Goal: Transaction & Acquisition: Purchase product/service

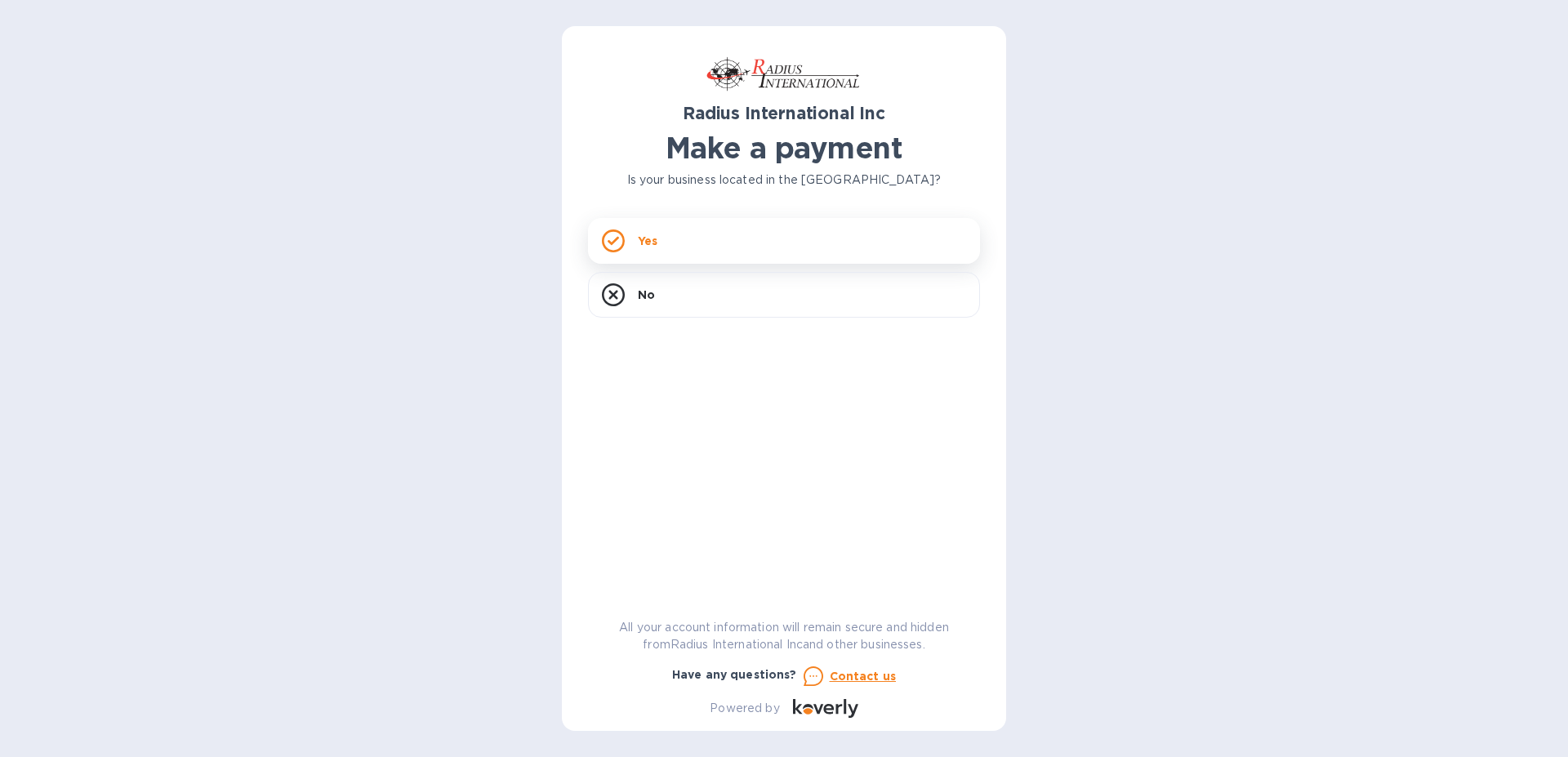
click at [620, 246] on rect at bounding box center [613, 241] width 20 height 20
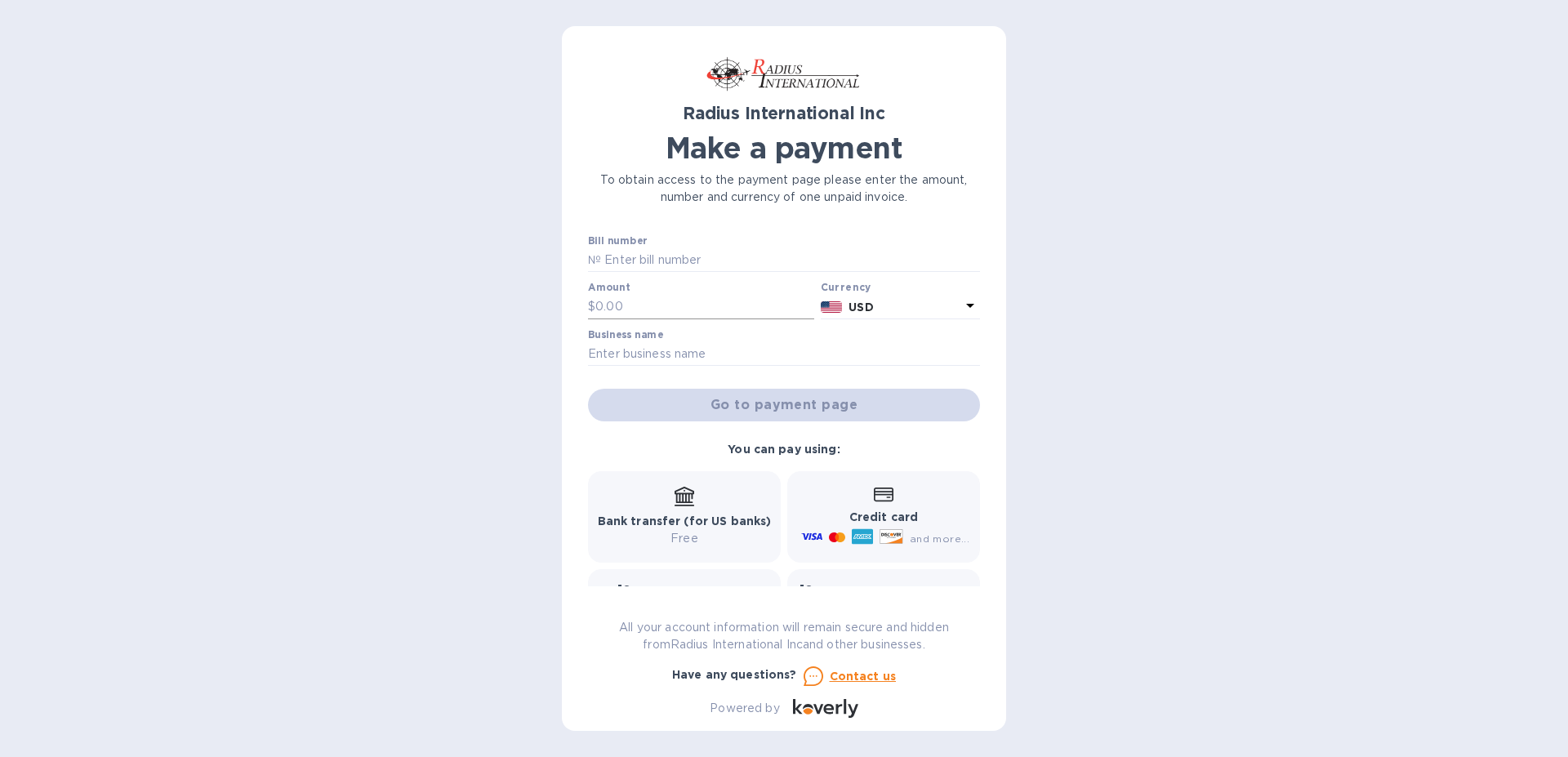
click at [663, 309] on input "text" at bounding box center [705, 307] width 219 height 24
type input "3,996.00"
click at [691, 357] on input "text" at bounding box center [784, 354] width 392 height 24
type input "Energy Dynamics LLC"
click at [684, 401] on div "Go to payment page" at bounding box center [784, 405] width 399 height 40
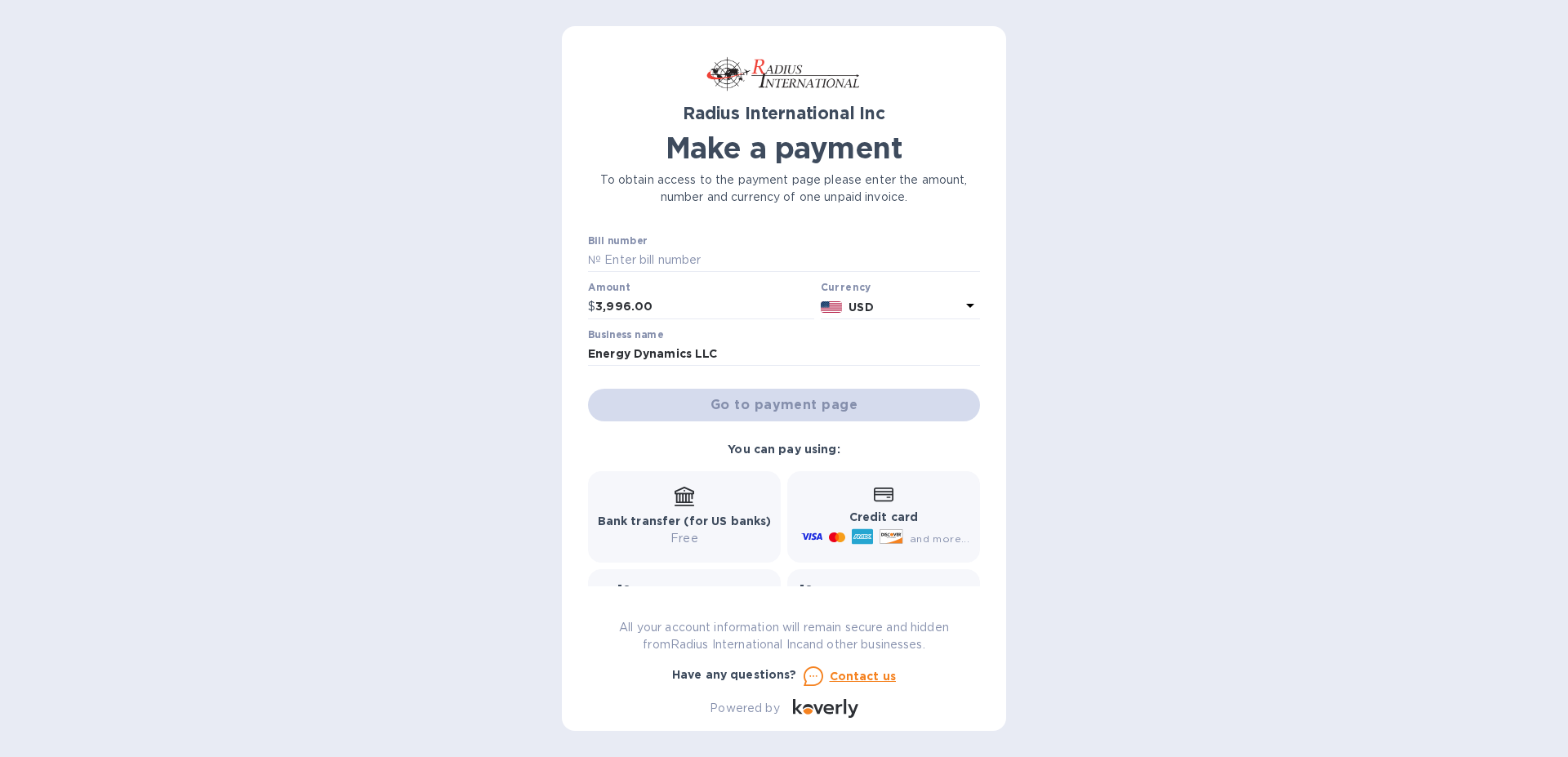
click at [679, 402] on div "Go to payment page" at bounding box center [784, 405] width 399 height 40
click at [684, 539] on p "Free" at bounding box center [684, 538] width 174 height 17
click at [655, 509] on div "Bank transfer (for US banks) Free" at bounding box center [684, 517] width 174 height 61
click at [678, 548] on p "Free" at bounding box center [684, 538] width 174 height 17
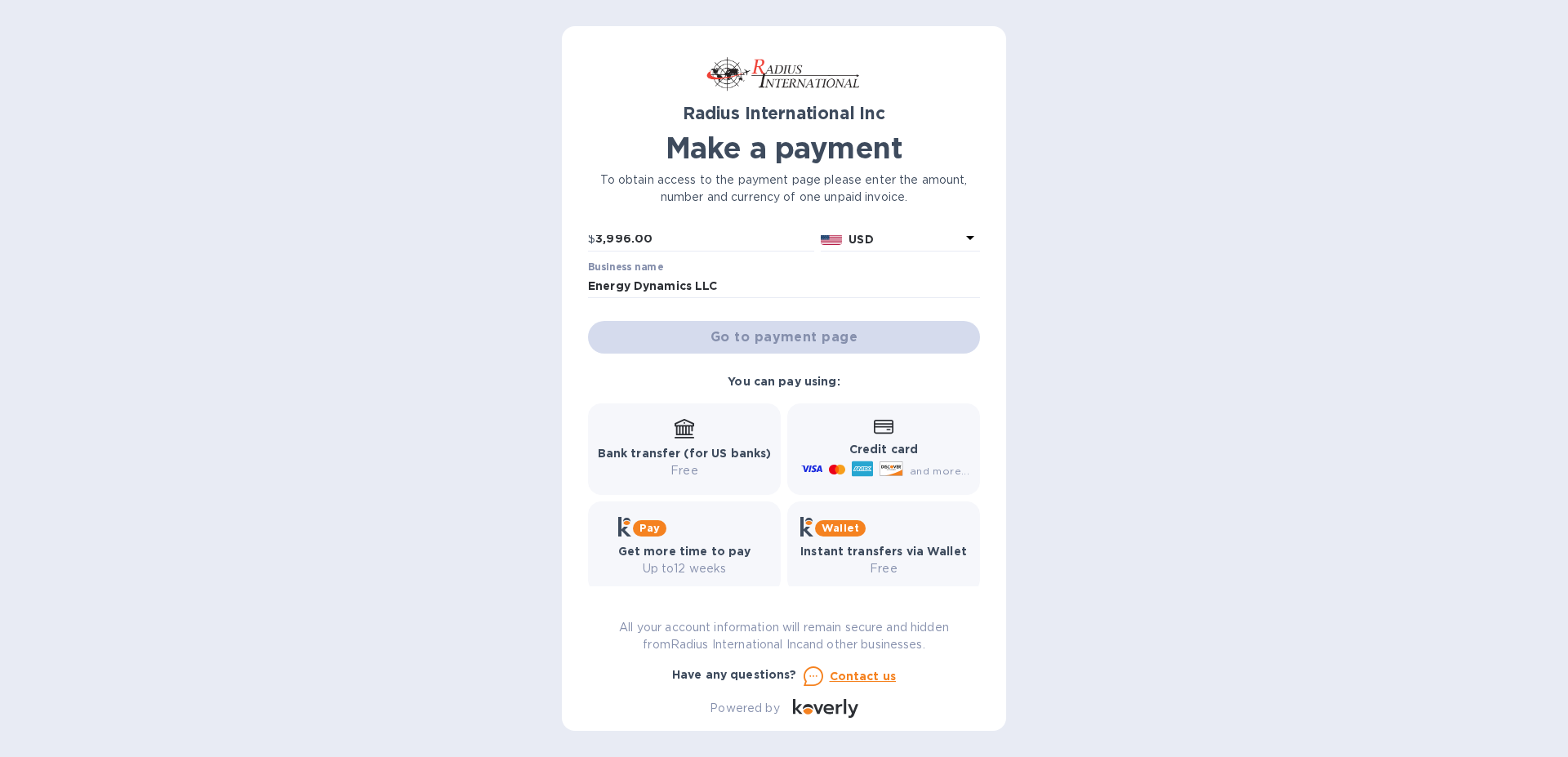
scroll to position [84, 0]
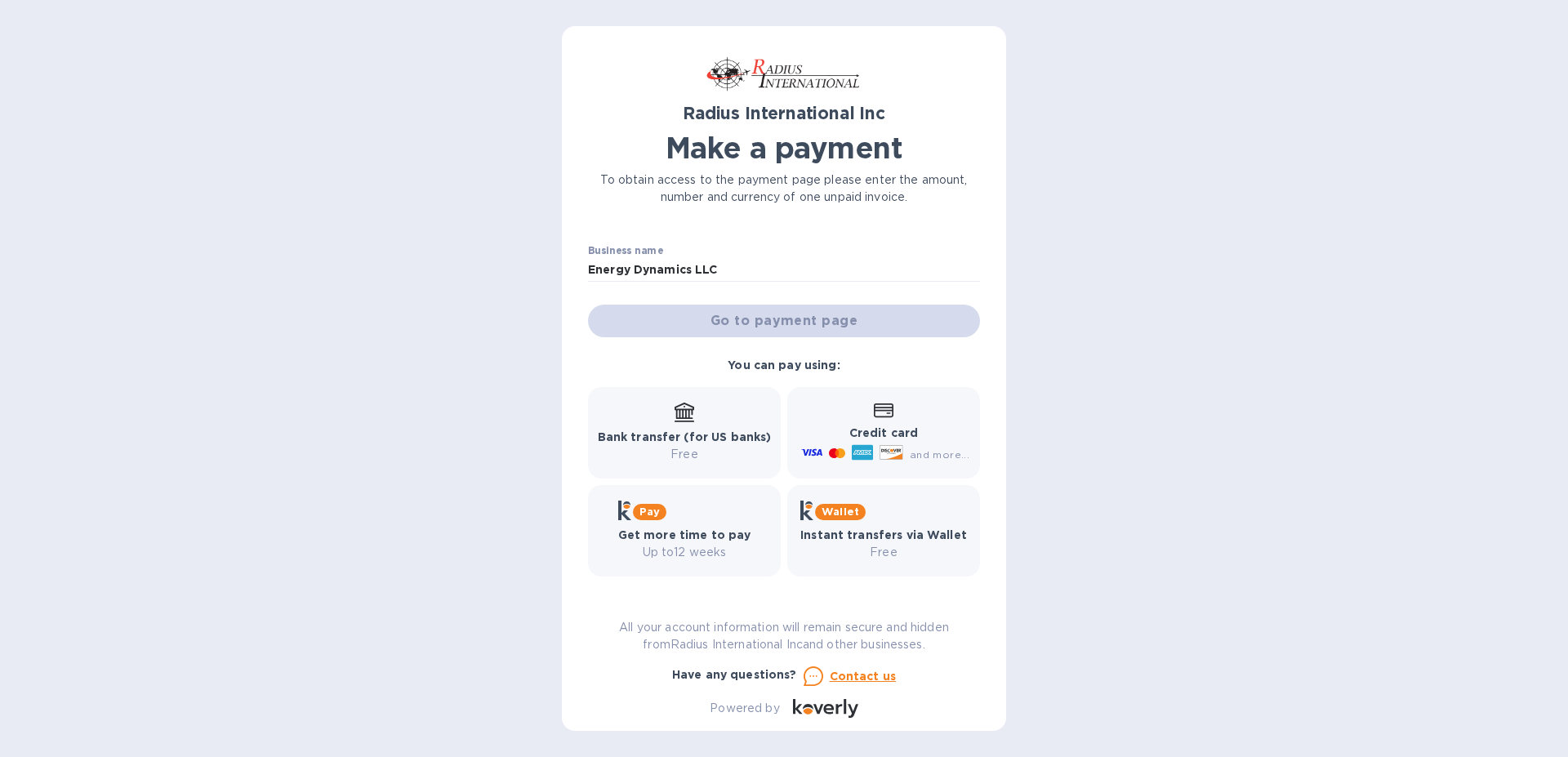
click at [690, 445] on p "Bank transfer (for US banks)" at bounding box center [684, 437] width 174 height 17
click at [677, 438] on b "Bank transfer (for US banks)" at bounding box center [684, 437] width 174 height 13
click at [666, 459] on p "Free" at bounding box center [684, 454] width 174 height 17
click at [663, 423] on div "Bank transfer (for US banks) Free" at bounding box center [684, 433] width 174 height 61
click at [823, 315] on div "Go to payment page" at bounding box center [784, 320] width 399 height 40
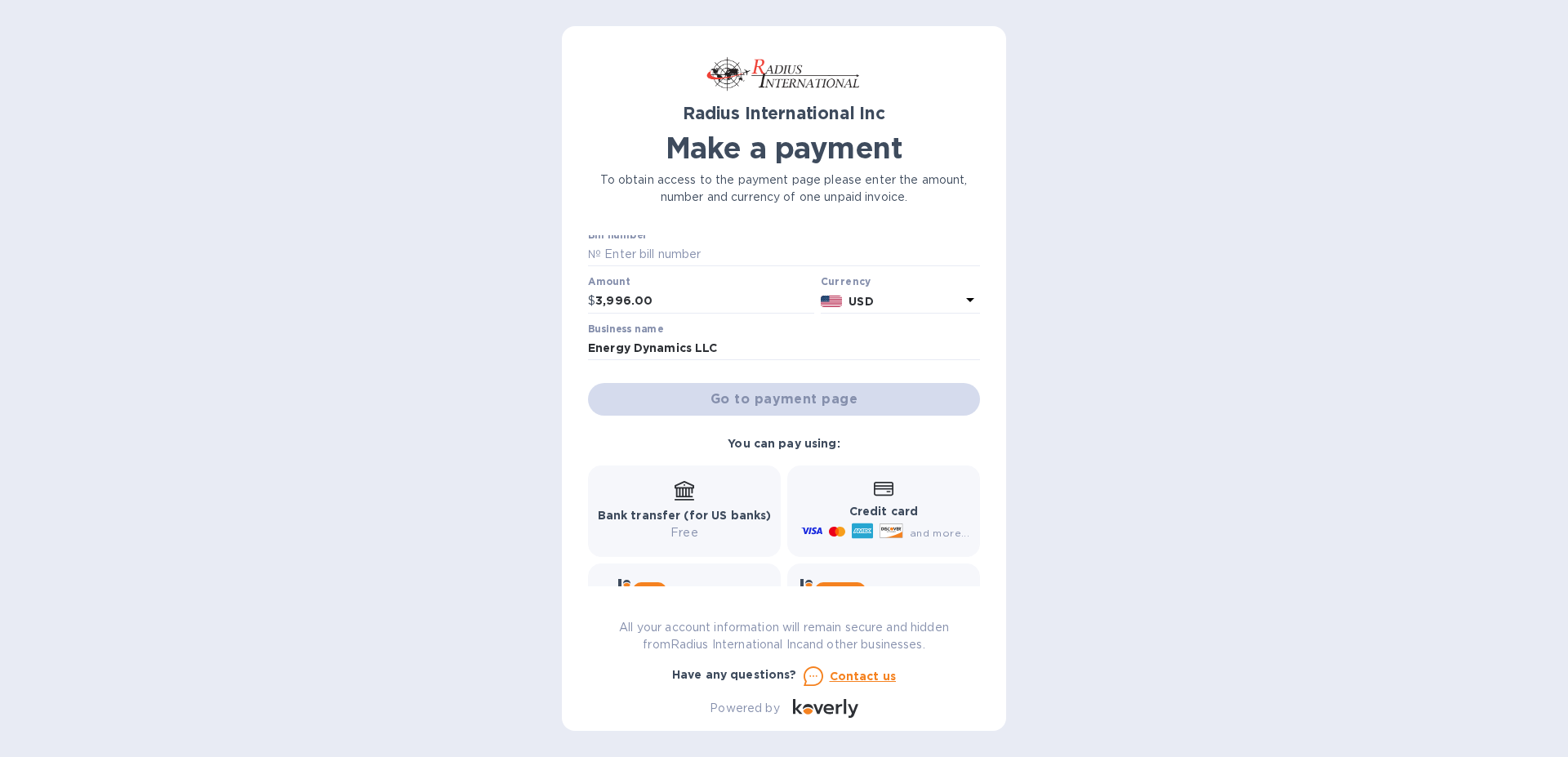
scroll to position [0, 0]
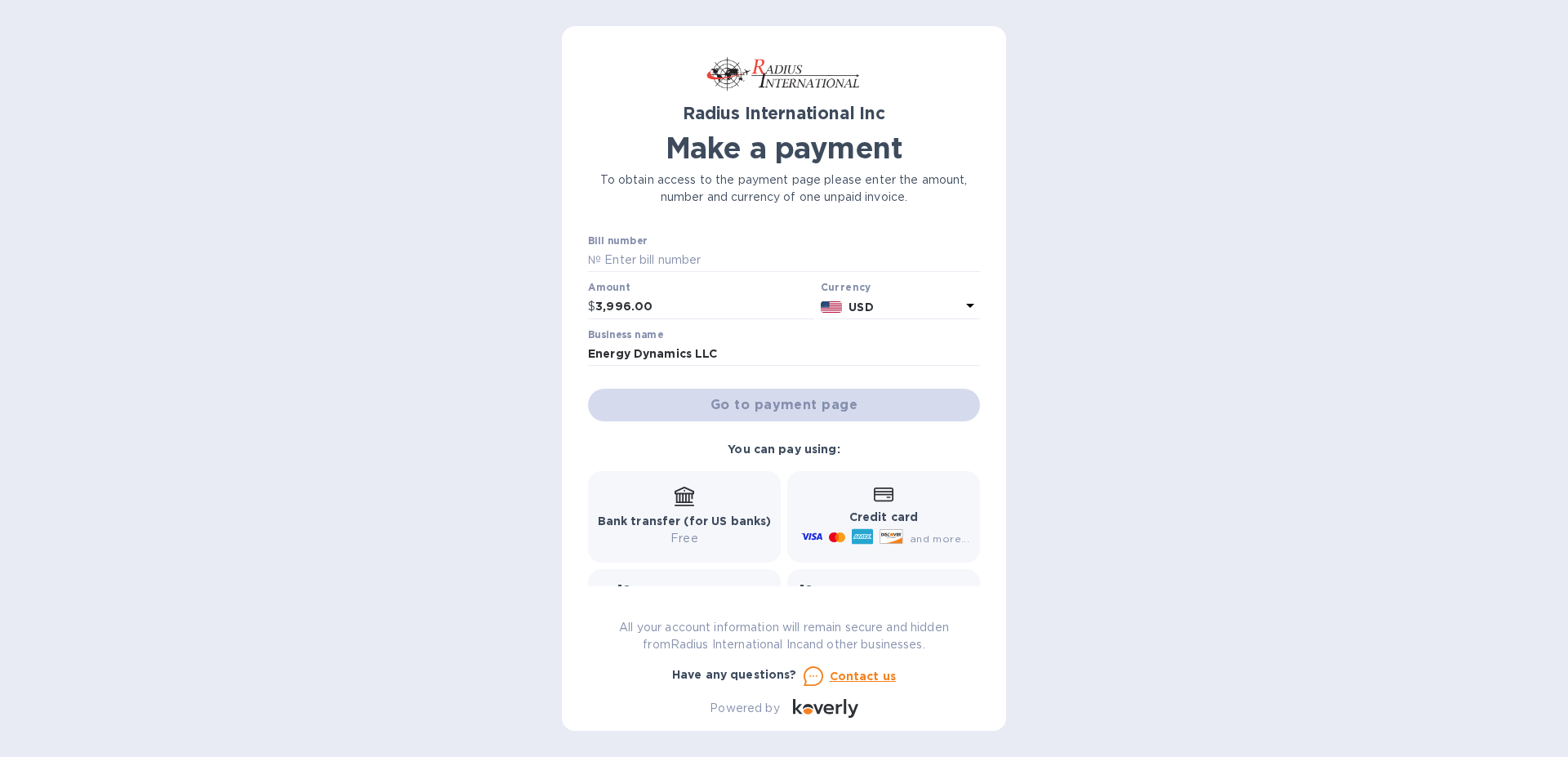
click at [761, 367] on div at bounding box center [784, 368] width 392 height 3
click at [757, 354] on input "Energy Dynamics LLC" at bounding box center [784, 354] width 392 height 24
click at [738, 405] on div "Go to payment page" at bounding box center [784, 405] width 399 height 40
click at [692, 262] on input "text" at bounding box center [790, 260] width 379 height 24
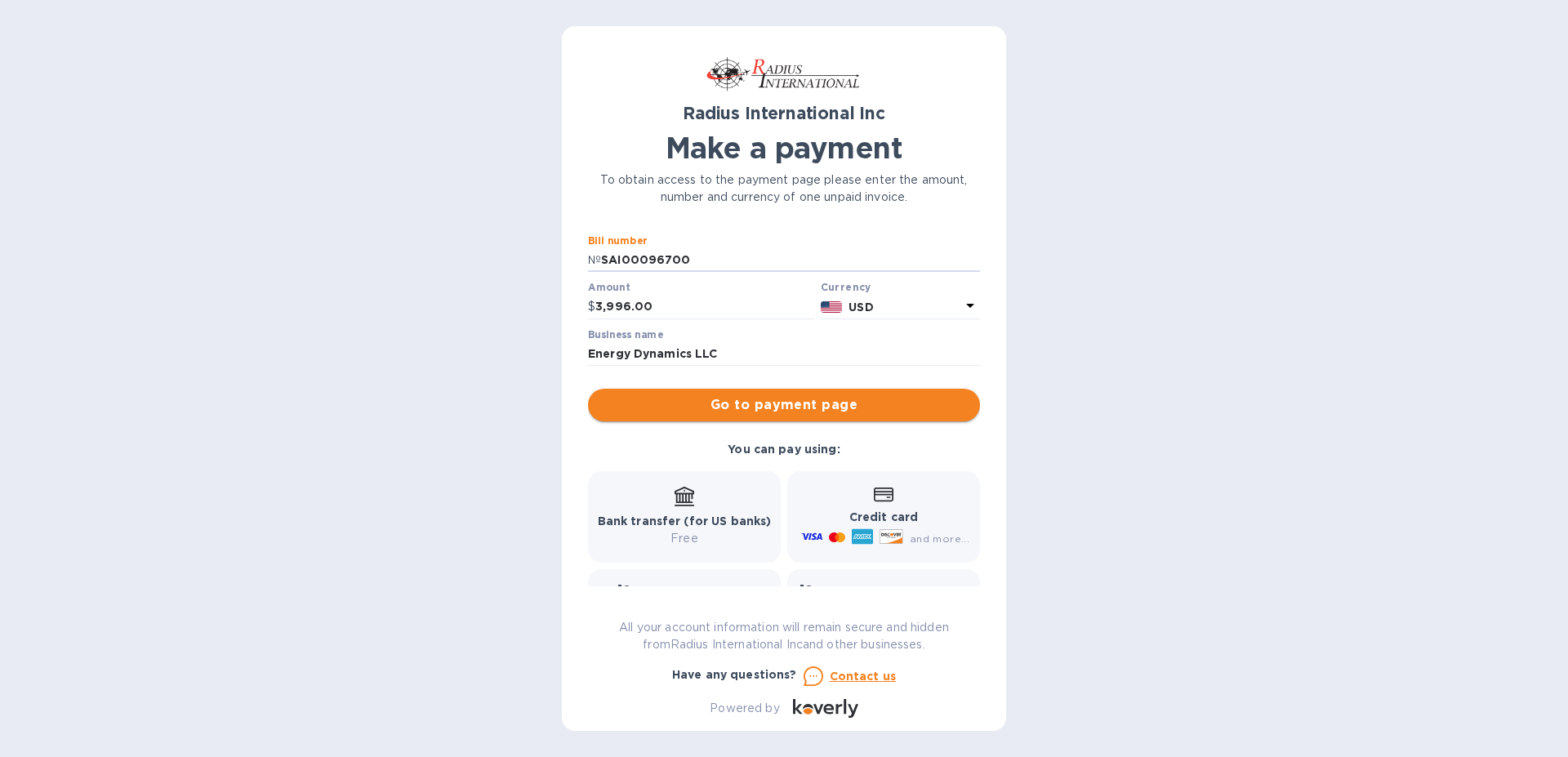
type input "SAI00096700"
click at [778, 403] on span "Go to payment page" at bounding box center [784, 405] width 366 height 19
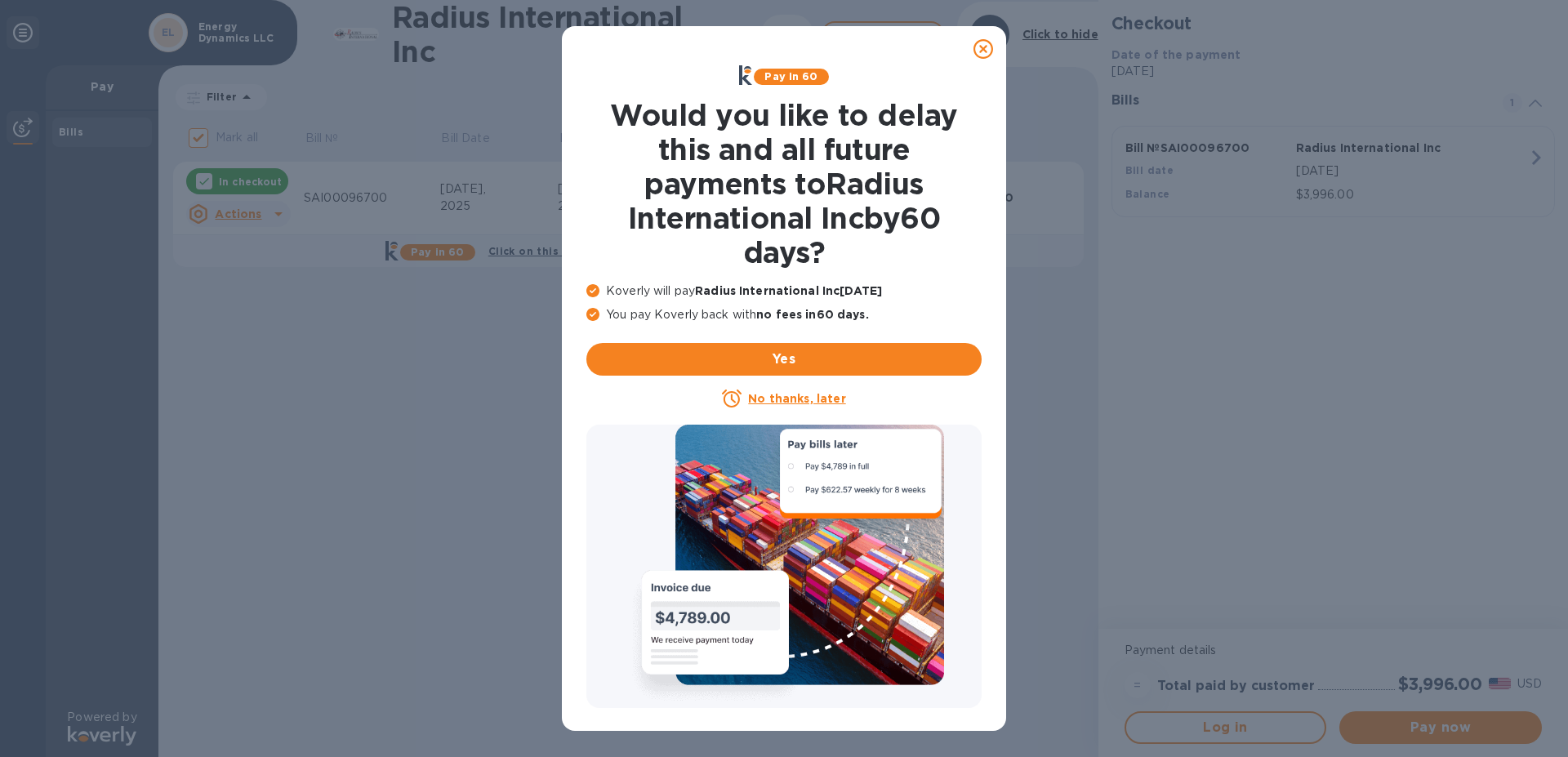
click at [990, 49] on icon at bounding box center [983, 49] width 19 height 19
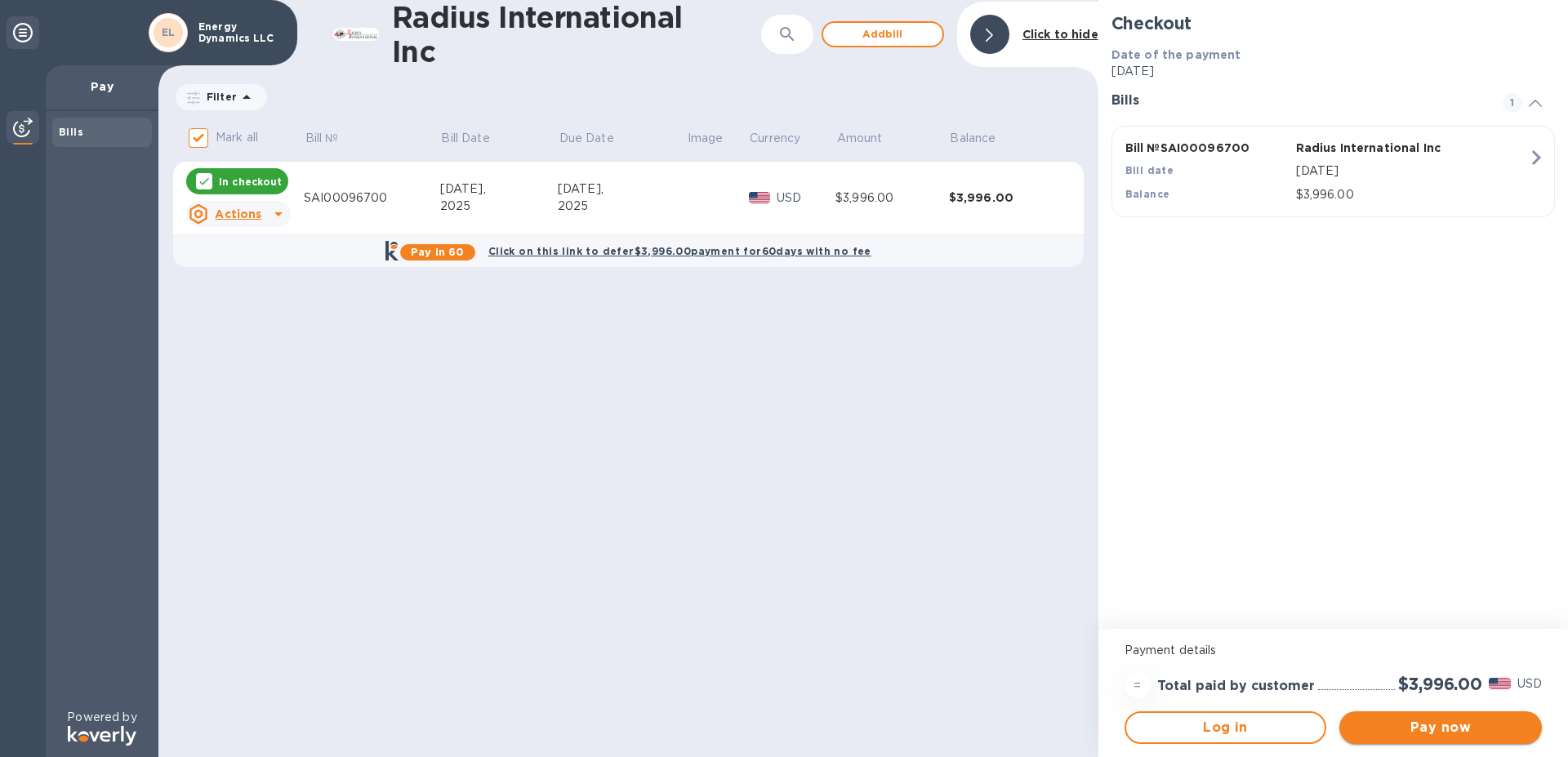
click at [1453, 718] on span "Pay now" at bounding box center [1440, 728] width 177 height 19
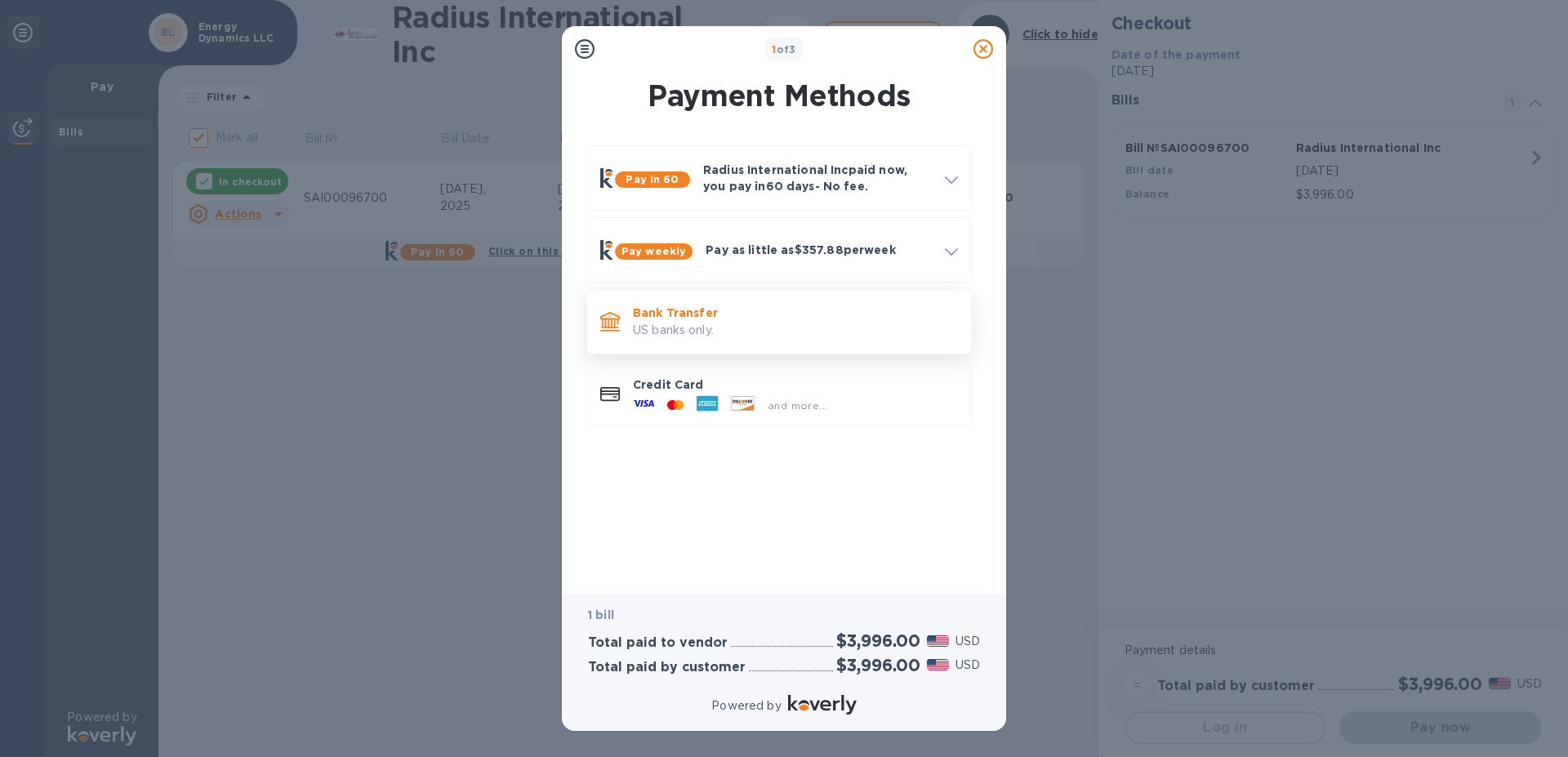
click at [712, 337] on p "US banks only." at bounding box center [795, 331] width 325 height 17
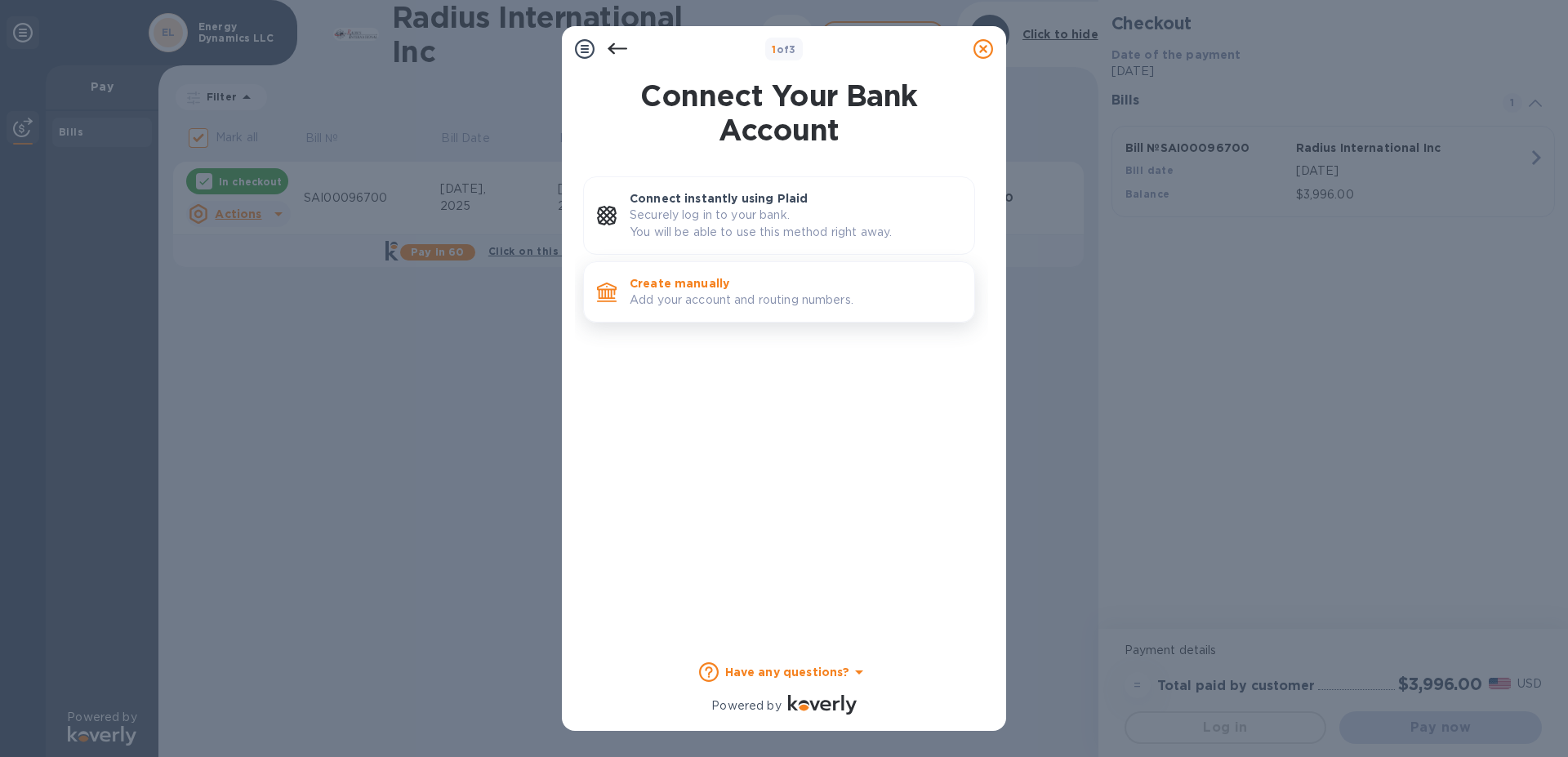
click at [700, 284] on p "Create manually" at bounding box center [795, 283] width 331 height 16
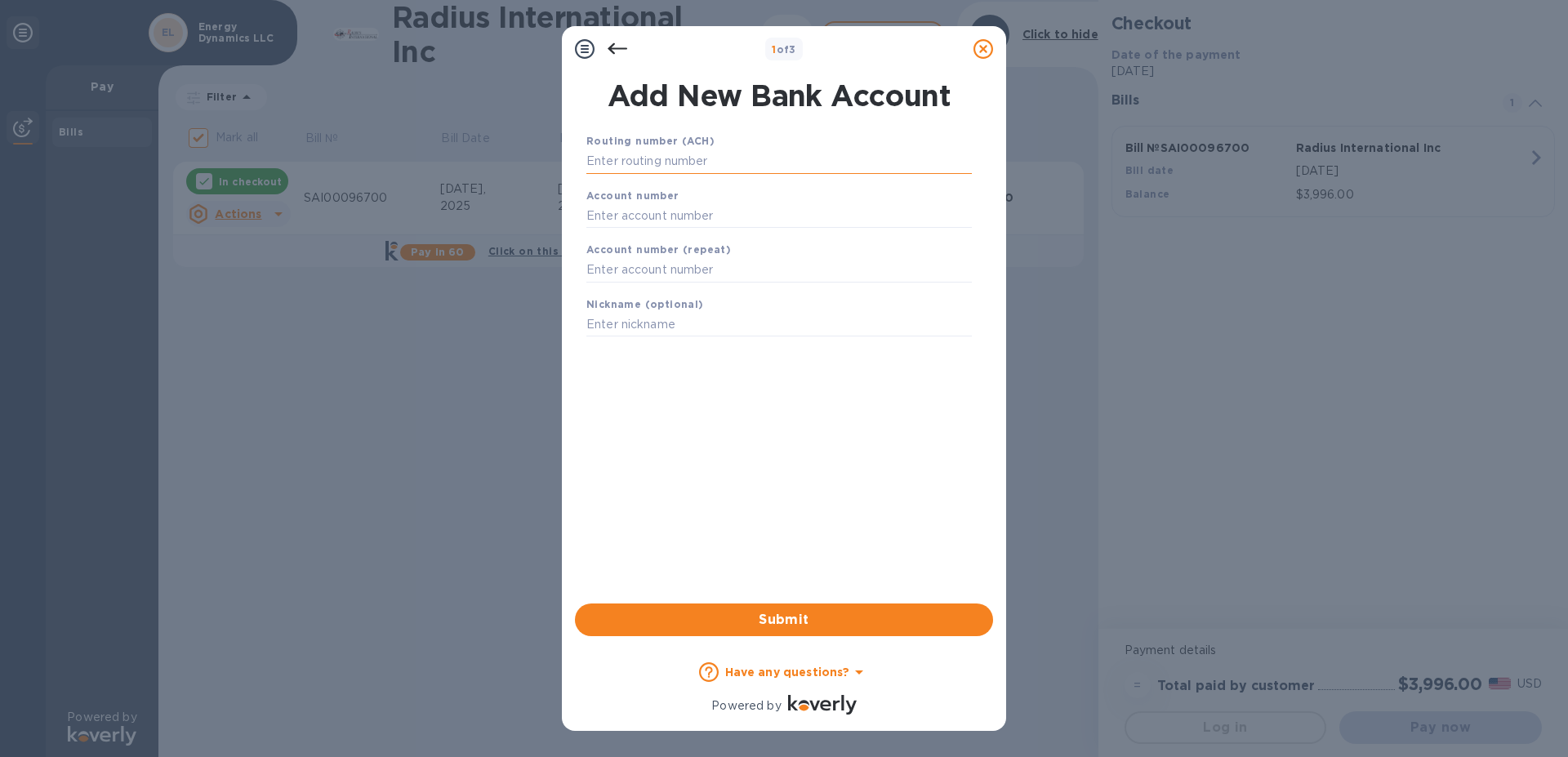
click at [657, 165] on input "text" at bounding box center [779, 161] width 385 height 24
type input "211273765"
click at [639, 238] on input "text" at bounding box center [779, 236] width 385 height 24
type input "190032951"
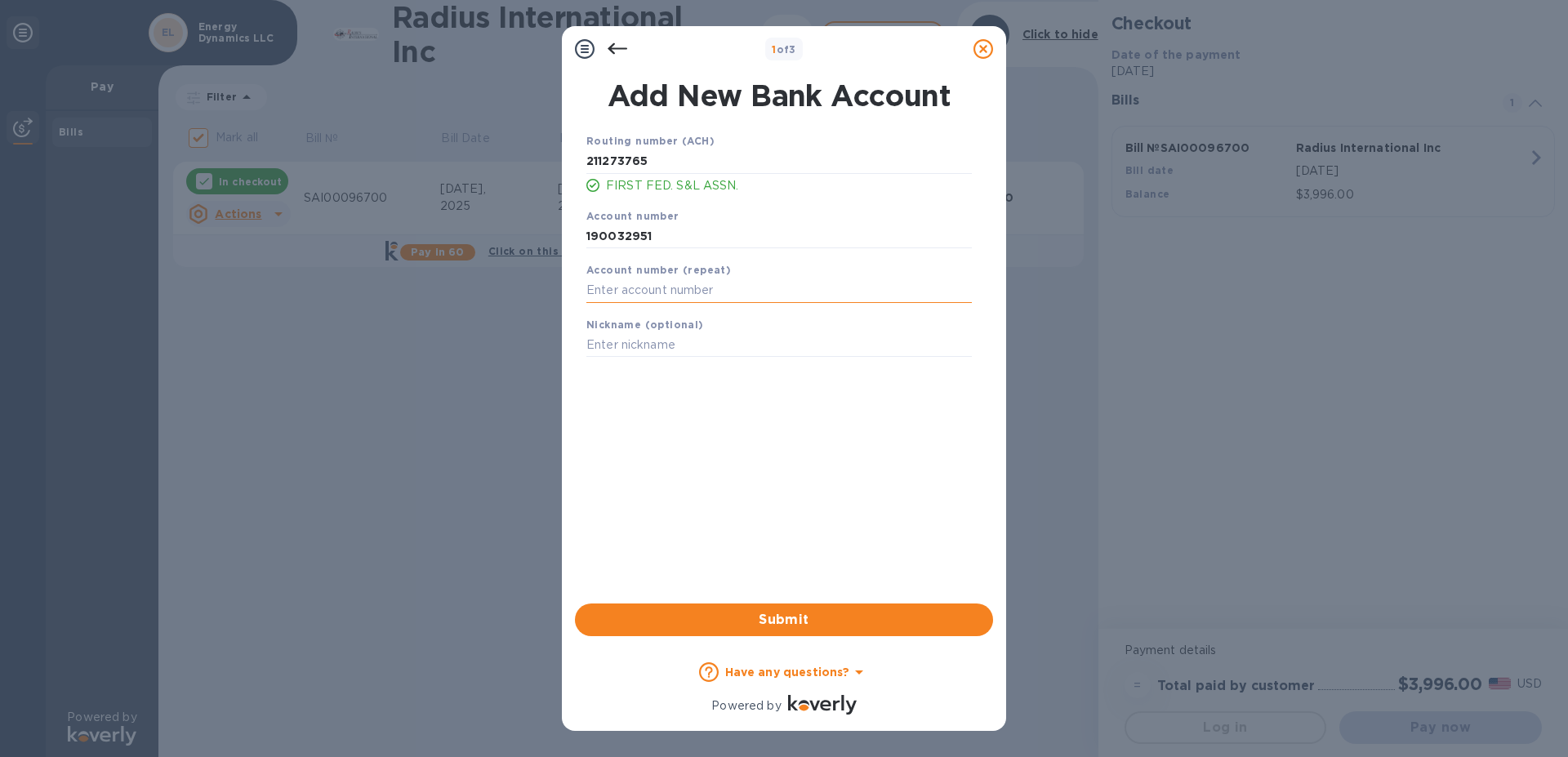
click at [620, 296] on input "text" at bounding box center [779, 290] width 385 height 24
type input "190032951"
click at [755, 615] on span "Submit" at bounding box center [784, 619] width 392 height 19
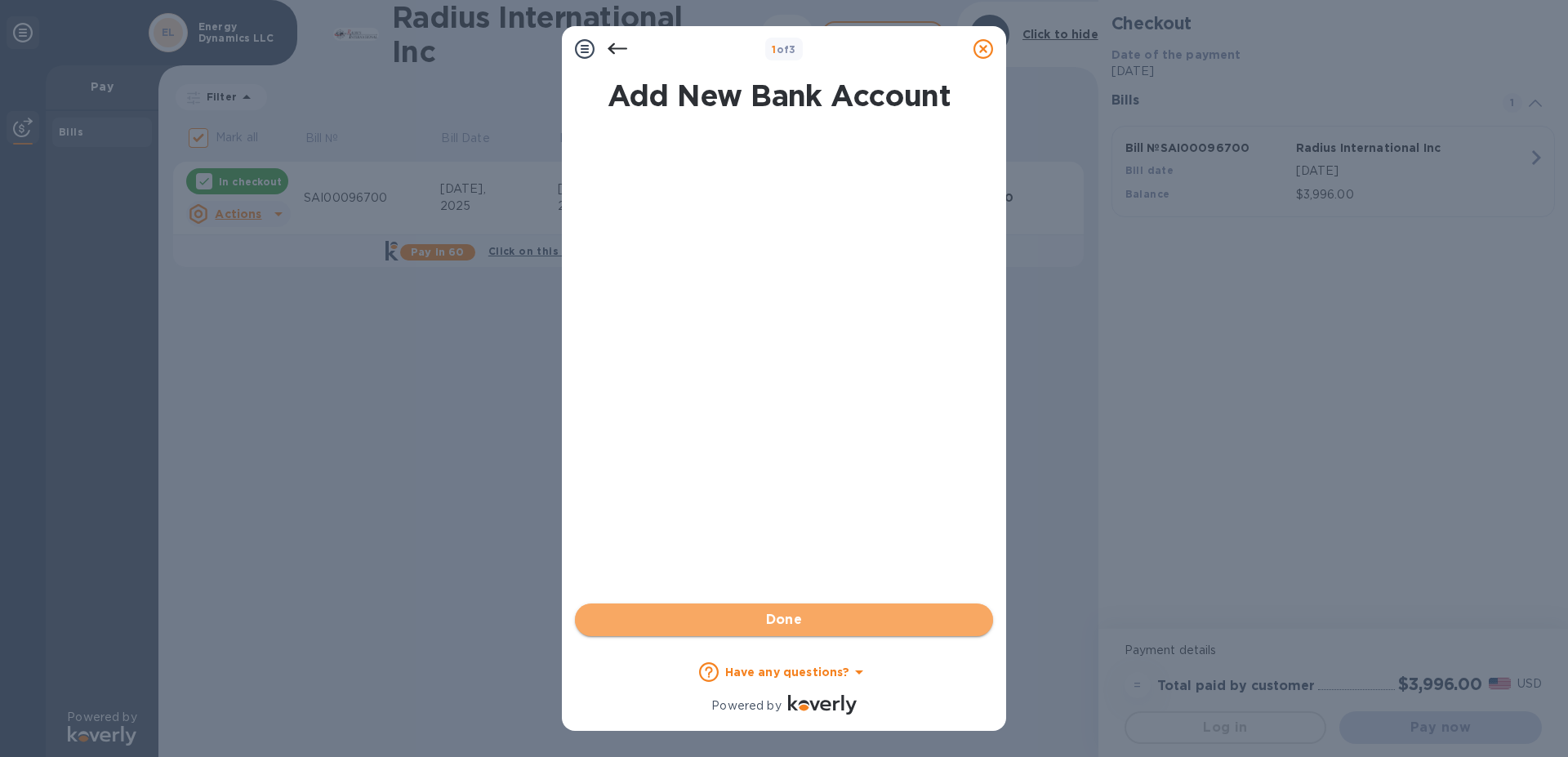
click at [755, 615] on span "Done" at bounding box center [784, 619] width 392 height 19
